Goal: Task Accomplishment & Management: Complete application form

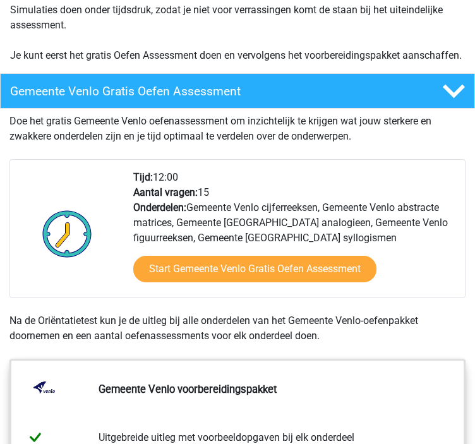
scroll to position [395, 0]
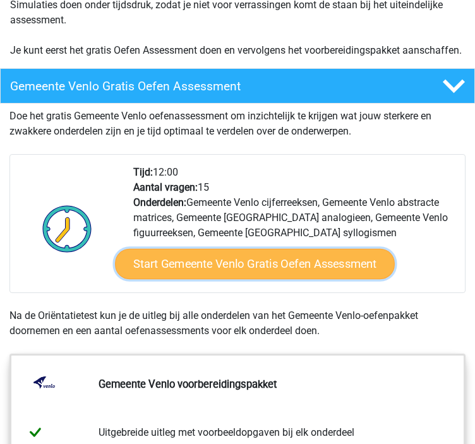
click at [183, 277] on link "Start Gemeente Venlo Gratis Oefen Assessment" at bounding box center [255, 264] width 280 height 30
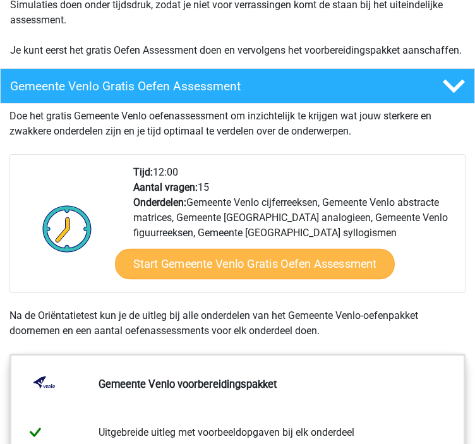
scroll to position [394, 0]
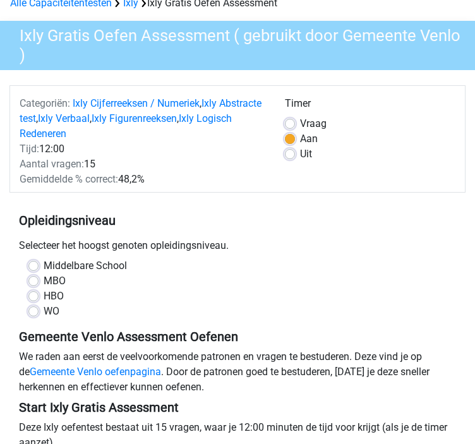
scroll to position [63, 0]
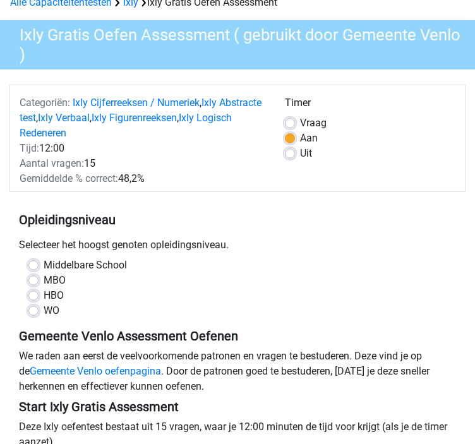
click at [44, 313] on label "WO" at bounding box center [52, 310] width 16 height 15
click at [33, 313] on input "WO" at bounding box center [33, 309] width 10 height 13
radio input "true"
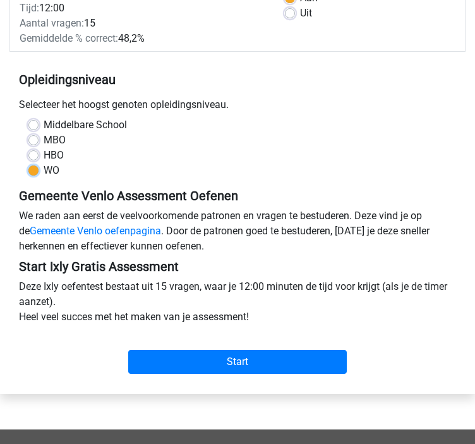
scroll to position [205, 0]
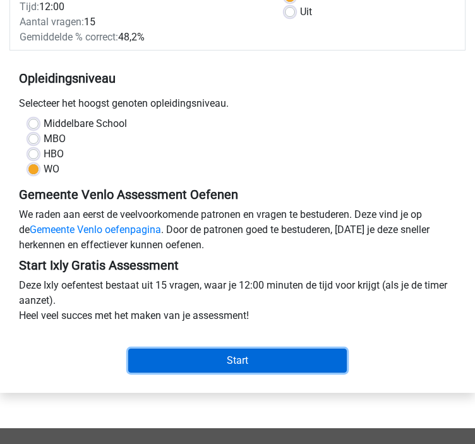
click at [155, 355] on input "Start" at bounding box center [237, 361] width 218 height 24
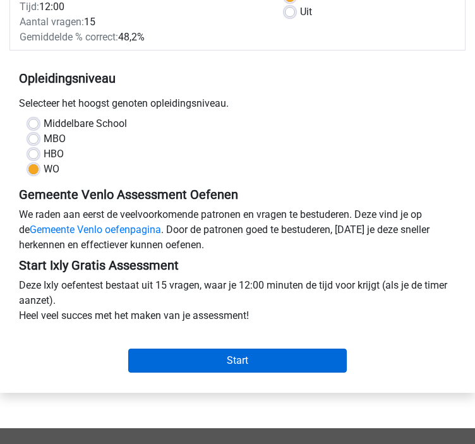
scroll to position [208, 0]
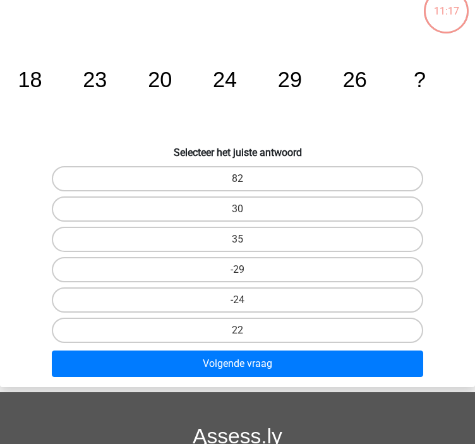
scroll to position [72, 0]
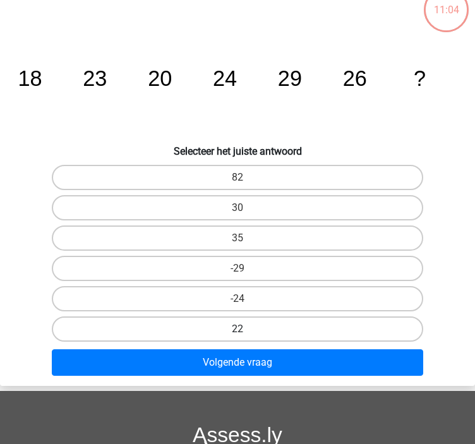
click at [251, 324] on label "22" at bounding box center [237, 328] width 371 height 25
click at [246, 329] on input "22" at bounding box center [241, 333] width 8 height 8
radio input "true"
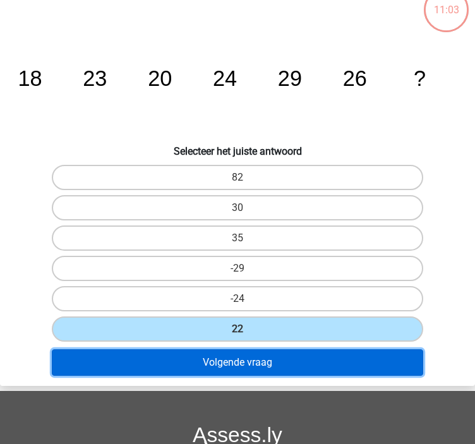
click at [257, 354] on button "Volgende vraag" at bounding box center [237, 362] width 371 height 27
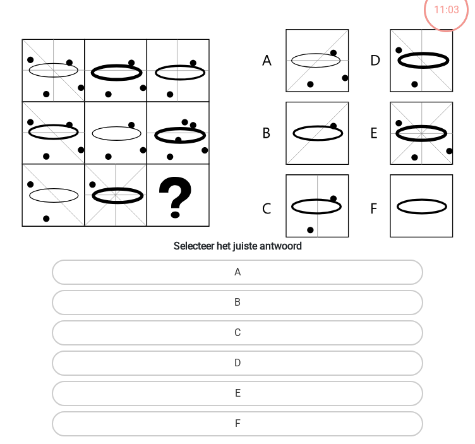
scroll to position [48, 0]
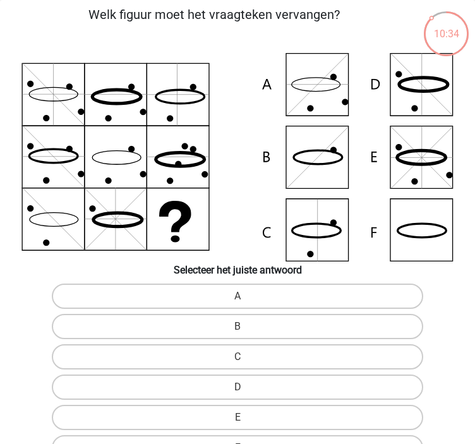
click at [334, 148] on icon at bounding box center [333, 150] width 6 height 6
click at [253, 320] on label "B" at bounding box center [237, 326] width 371 height 25
click at [246, 326] on input "B" at bounding box center [241, 330] width 8 height 8
radio input "true"
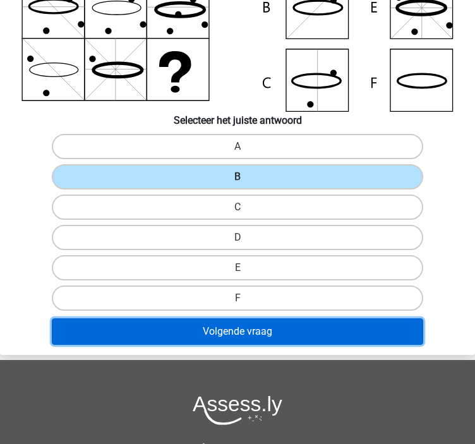
click at [253, 331] on button "Volgende vraag" at bounding box center [237, 331] width 371 height 27
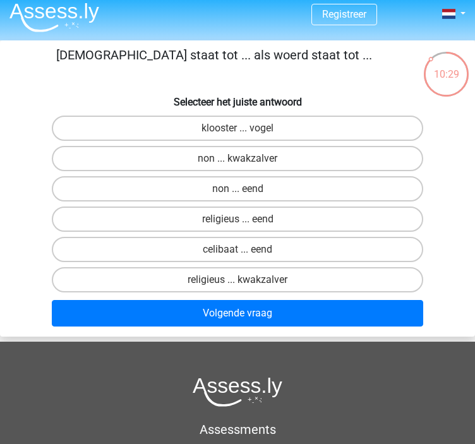
scroll to position [2, 0]
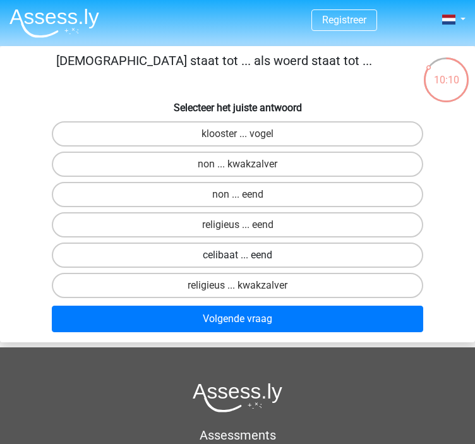
click at [258, 252] on label "celibaat ... eend" at bounding box center [237, 254] width 371 height 25
click at [246, 255] on input "celibaat ... eend" at bounding box center [241, 259] width 8 height 8
radio input "true"
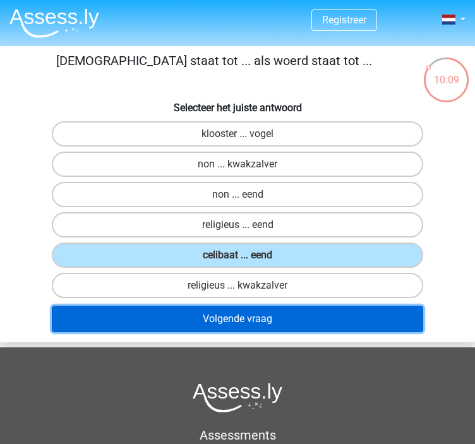
click at [260, 313] on button "Volgende vraag" at bounding box center [237, 319] width 371 height 27
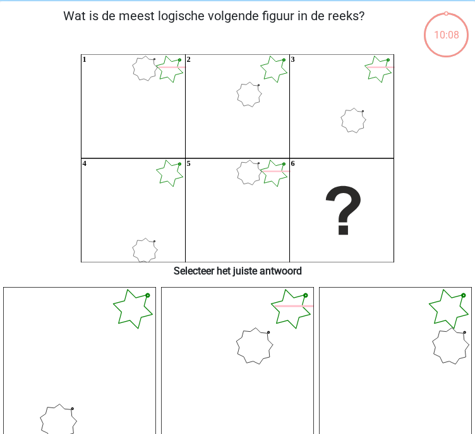
scroll to position [48, 0]
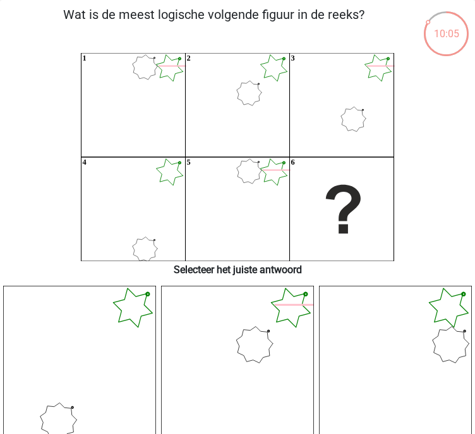
click at [260, 313] on icon at bounding box center [237, 362] width 153 height 153
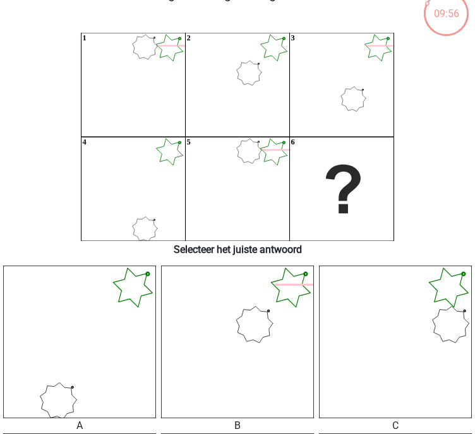
scroll to position [73, 0]
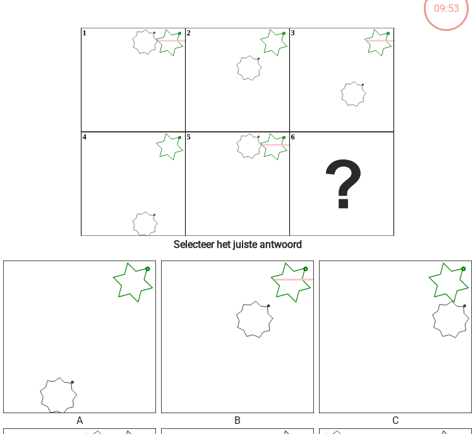
click at [396, 321] on icon at bounding box center [395, 337] width 153 height 153
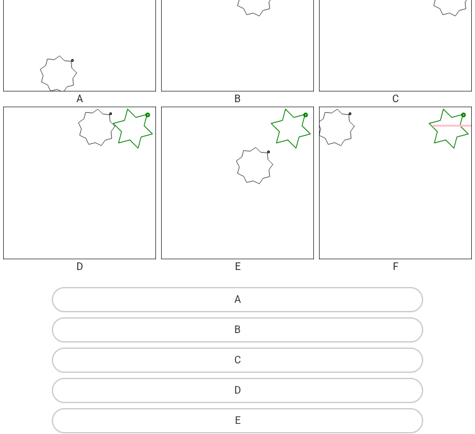
scroll to position [396, 0]
click at [359, 307] on label "A" at bounding box center [237, 298] width 371 height 25
click at [246, 307] on input "A" at bounding box center [241, 303] width 8 height 8
radio input "true"
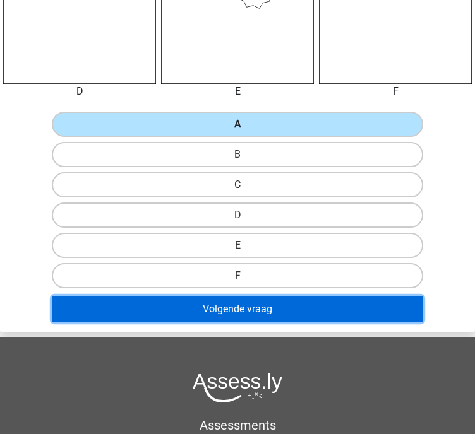
click at [359, 307] on button "Volgende vraag" at bounding box center [237, 309] width 371 height 27
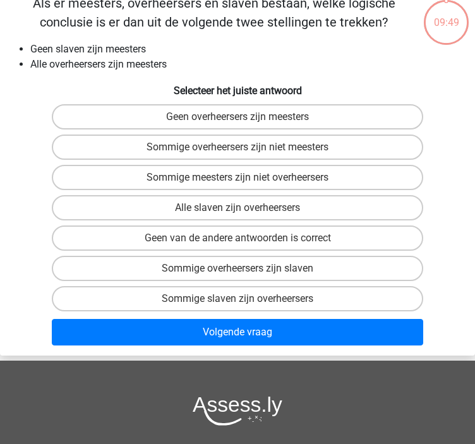
scroll to position [48, 0]
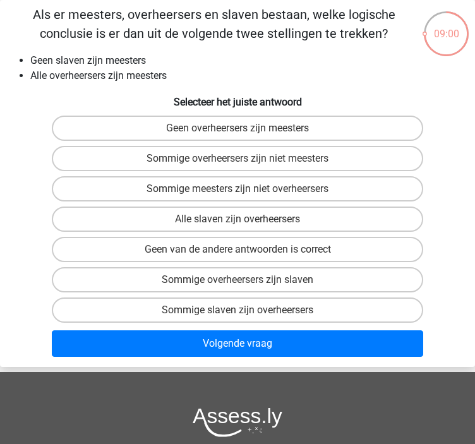
click at [316, 204] on div "Alle slaven zijn overheersers" at bounding box center [238, 219] width 474 height 30
click at [301, 227] on label "Alle slaven zijn overheersers" at bounding box center [237, 218] width 371 height 25
click at [246, 227] on input "Alle slaven zijn overheersers" at bounding box center [241, 223] width 8 height 8
radio input "true"
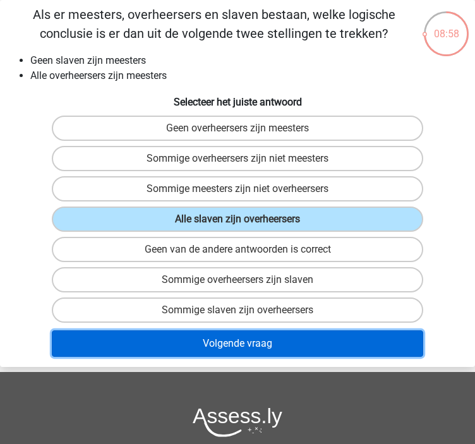
click at [292, 349] on button "Volgende vraag" at bounding box center [237, 343] width 371 height 27
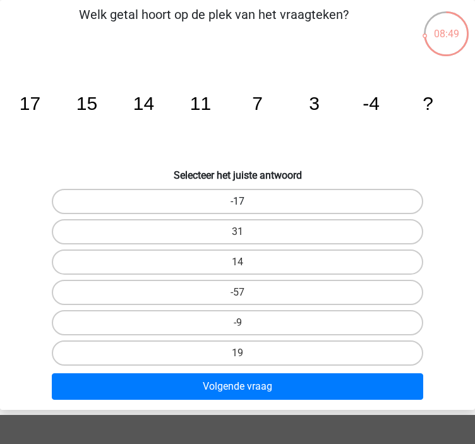
click at [217, 204] on label "-17" at bounding box center [237, 201] width 371 height 25
click at [237, 204] on input "-17" at bounding box center [241, 205] width 8 height 8
radio input "true"
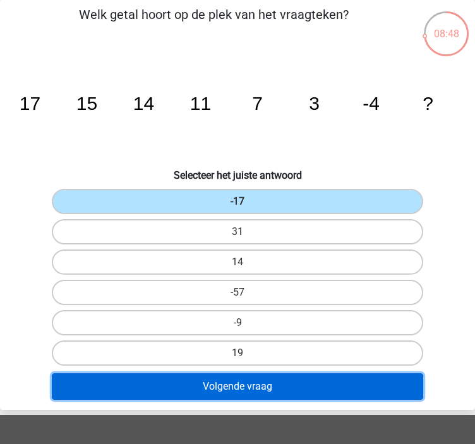
click at [222, 386] on button "Volgende vraag" at bounding box center [237, 386] width 371 height 27
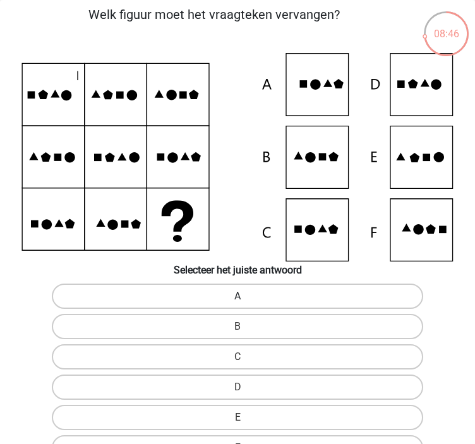
click at [225, 293] on label "A" at bounding box center [237, 295] width 371 height 25
click at [237, 296] on input "A" at bounding box center [241, 300] width 8 height 8
radio input "true"
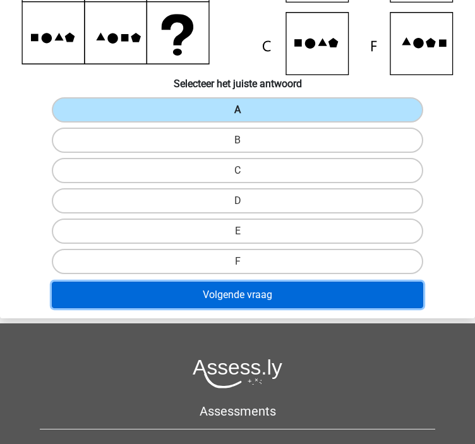
click at [225, 293] on button "Volgende vraag" at bounding box center [237, 295] width 371 height 27
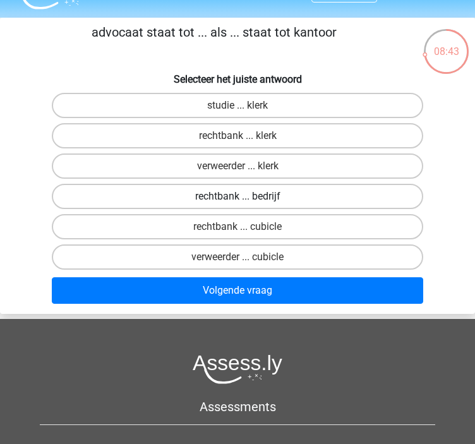
scroll to position [20, 0]
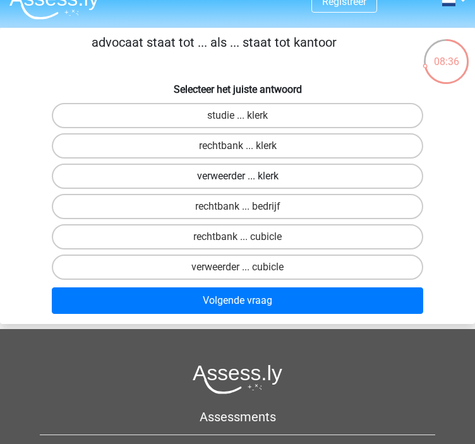
click at [295, 176] on label "verweerder ... klerk" at bounding box center [237, 176] width 371 height 25
click at [246, 176] on input "verweerder ... klerk" at bounding box center [241, 180] width 8 height 8
radio input "true"
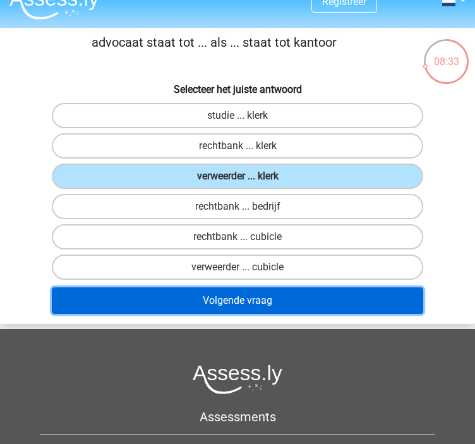
click at [281, 294] on button "Volgende vraag" at bounding box center [237, 300] width 371 height 27
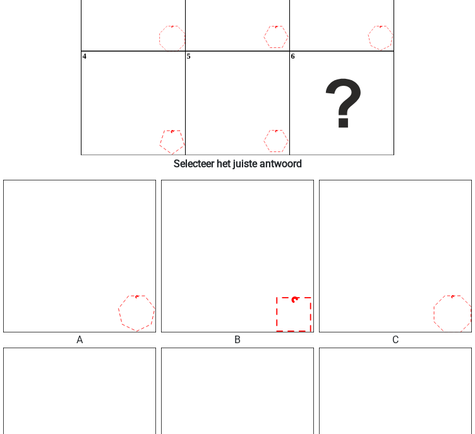
scroll to position [153, 0]
click at [395, 272] on icon at bounding box center [395, 257] width 153 height 153
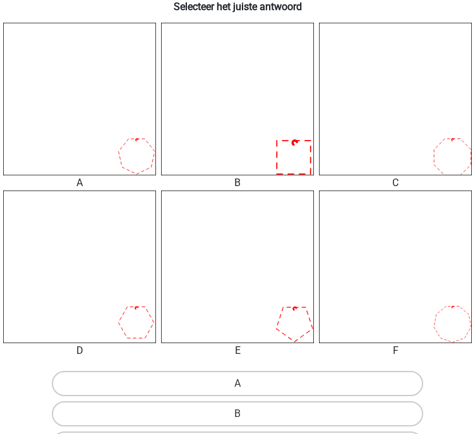
scroll to position [360, 0]
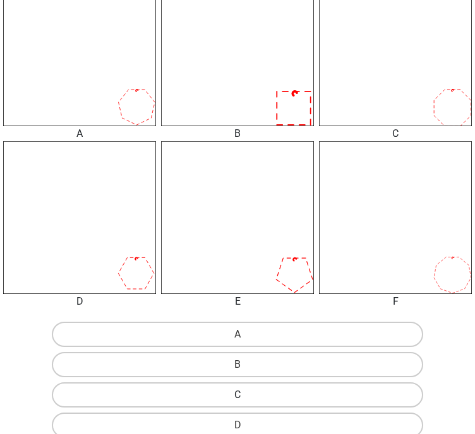
click at [285, 396] on label "C" at bounding box center [237, 395] width 371 height 25
click at [246, 396] on input "C" at bounding box center [241, 399] width 8 height 8
radio input "true"
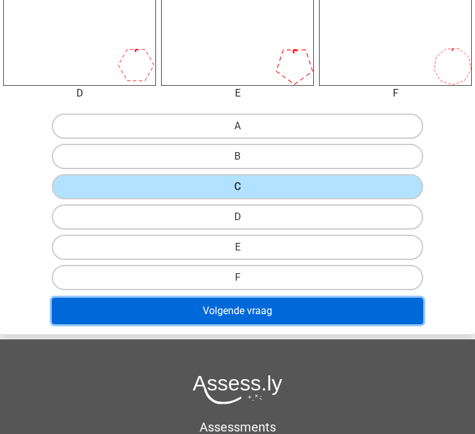
click at [296, 317] on button "Volgende vraag" at bounding box center [237, 311] width 371 height 27
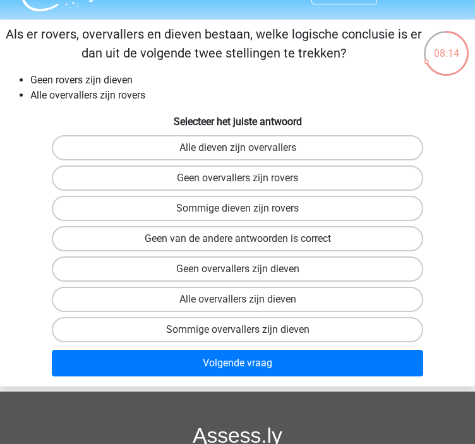
scroll to position [28, 0]
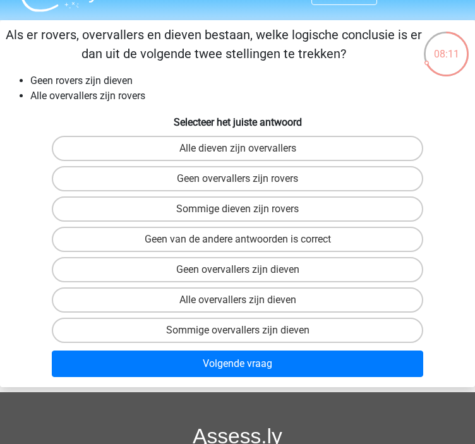
click at [296, 318] on label "Sommige overvallers zijn dieven" at bounding box center [237, 330] width 371 height 25
click at [246, 330] on input "Sommige overvallers zijn dieven" at bounding box center [241, 334] width 8 height 8
radio input "true"
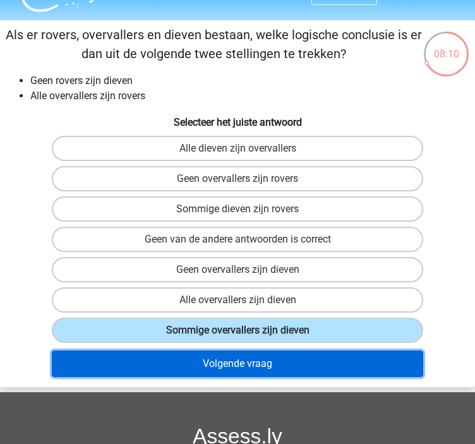
click at [292, 360] on button "Volgende vraag" at bounding box center [237, 363] width 371 height 27
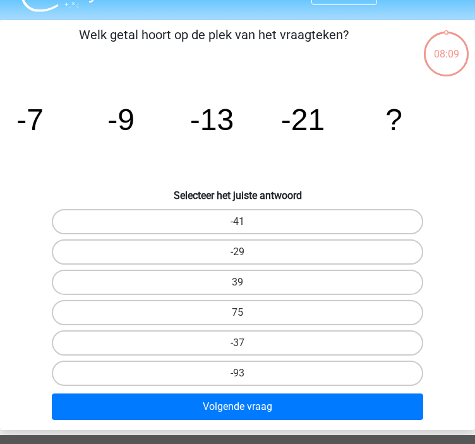
scroll to position [48, 0]
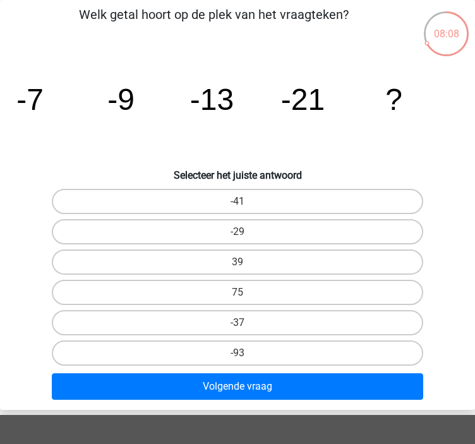
click at [290, 364] on div "-93" at bounding box center [238, 353] width 474 height 30
click at [275, 348] on label "-93" at bounding box center [237, 352] width 371 height 25
click at [246, 353] on input "-93" at bounding box center [241, 357] width 8 height 8
radio input "true"
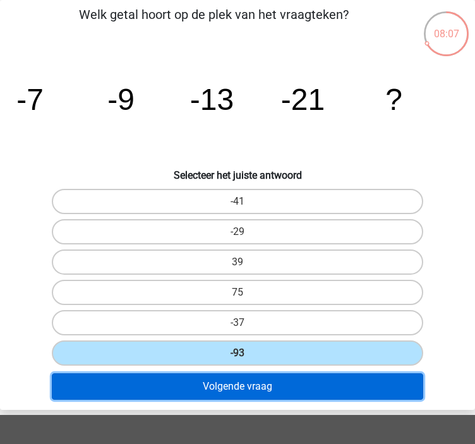
click at [275, 376] on button "Volgende vraag" at bounding box center [237, 386] width 371 height 27
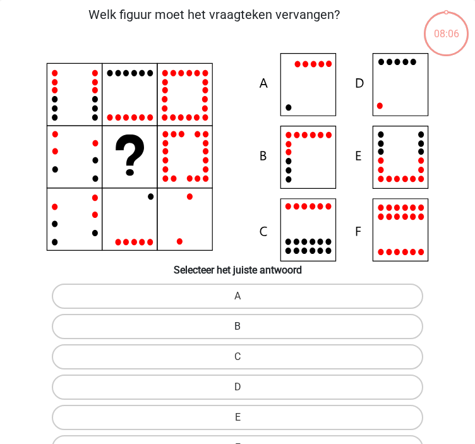
click at [280, 330] on label "B" at bounding box center [237, 326] width 371 height 25
click at [246, 330] on input "B" at bounding box center [241, 330] width 8 height 8
radio input "true"
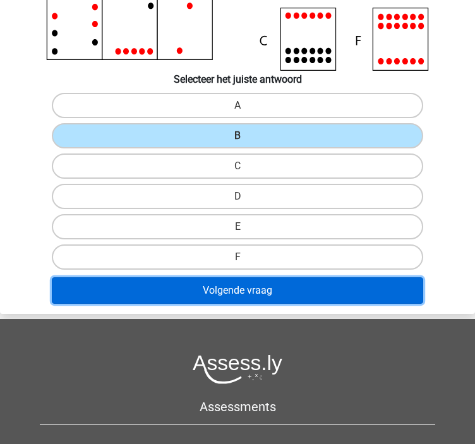
click at [275, 295] on button "Volgende vraag" at bounding box center [237, 290] width 371 height 27
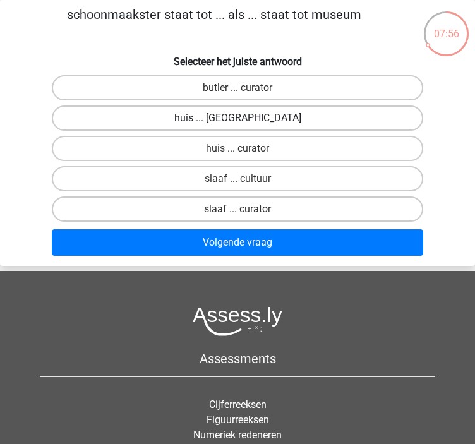
click at [259, 123] on label "huis ... louvre" at bounding box center [237, 117] width 371 height 25
click at [246, 123] on input "huis ... louvre" at bounding box center [241, 122] width 8 height 8
radio input "true"
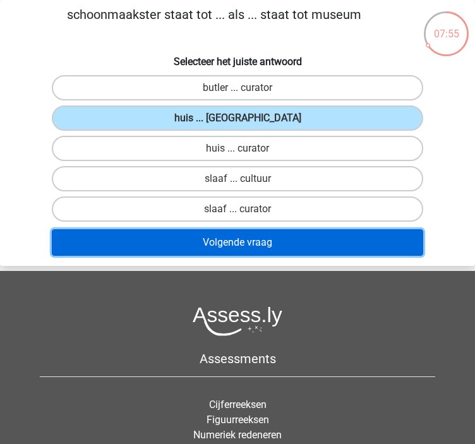
click at [260, 249] on button "Volgende vraag" at bounding box center [237, 242] width 371 height 27
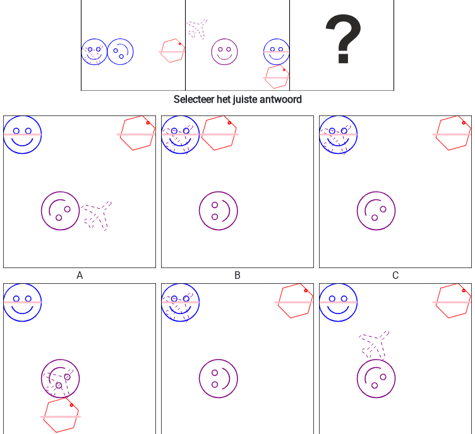
click at [388, 200] on icon "image/svg+xml image/svg+xml" at bounding box center [395, 192] width 153 height 153
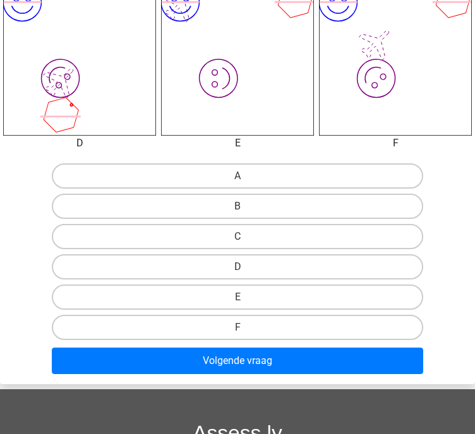
scroll to position [521, 0]
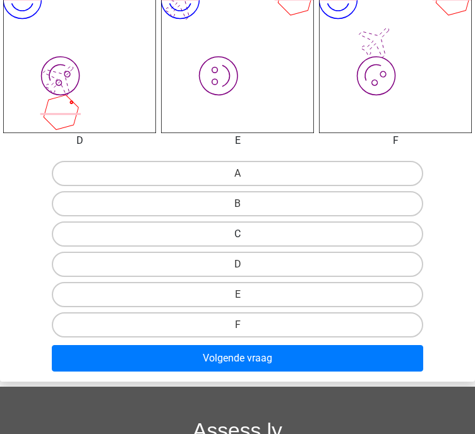
click at [333, 228] on label "C" at bounding box center [237, 234] width 371 height 25
click at [246, 234] on input "C" at bounding box center [241, 238] width 8 height 8
radio input "true"
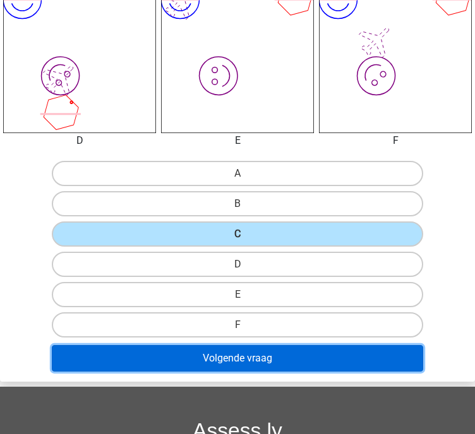
click at [290, 355] on button "Volgende vraag" at bounding box center [237, 358] width 371 height 27
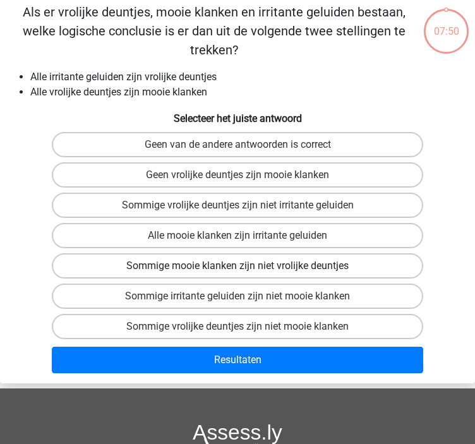
scroll to position [48, 0]
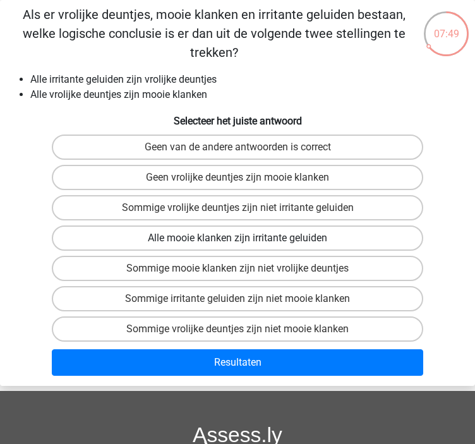
click at [288, 225] on label "Alle mooie klanken zijn irritante geluiden" at bounding box center [237, 237] width 371 height 25
click at [246, 238] on input "Alle mooie klanken zijn irritante geluiden" at bounding box center [241, 242] width 8 height 8
radio input "true"
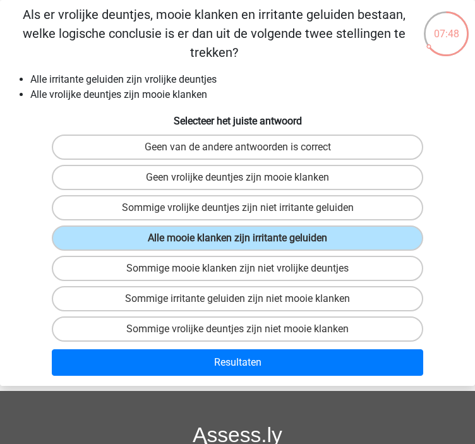
click at [273, 355] on div "Resultaten" at bounding box center [238, 365] width 474 height 32
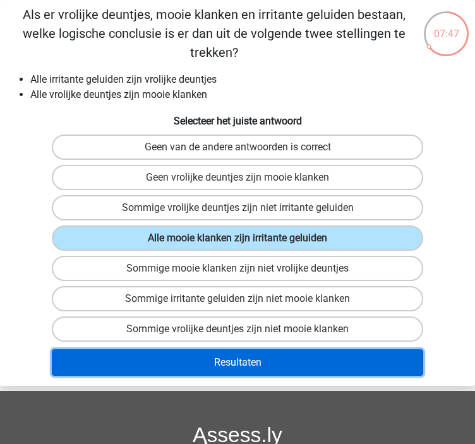
click at [270, 349] on button "Resultaten" at bounding box center [237, 362] width 371 height 27
